Goal: Find specific page/section: Find specific page/section

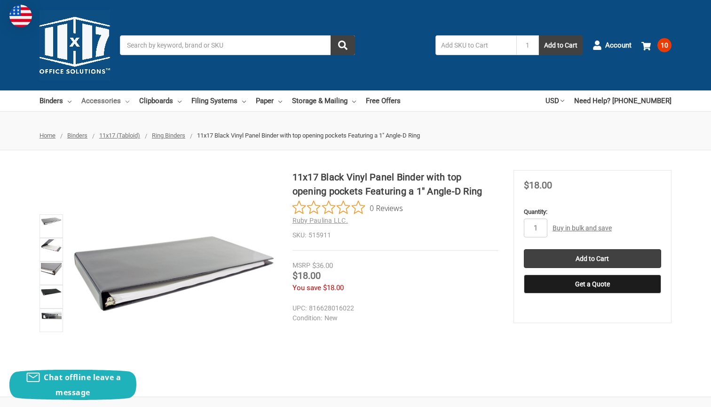
click at [98, 99] on link "Accessories" at bounding box center [105, 100] width 48 height 21
